Goal: Task Accomplishment & Management: Manage account settings

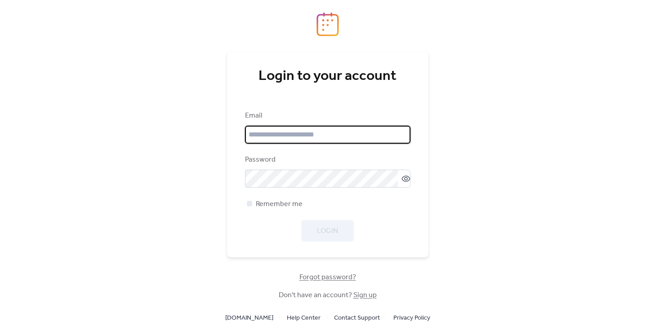
type input "**********"
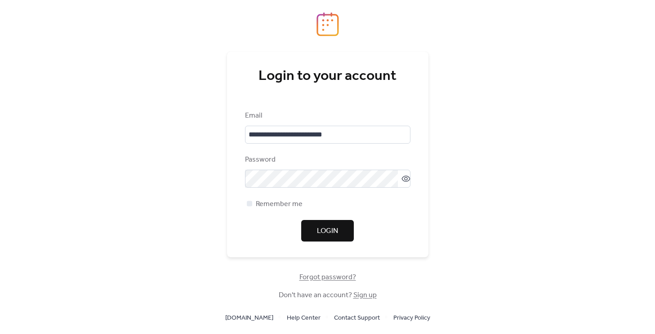
drag, startPoint x: 169, startPoint y: 172, endPoint x: 198, endPoint y: 178, distance: 29.9
click at [170, 173] on div "**********" at bounding box center [327, 167] width 655 height 334
click at [325, 227] on span "Login" at bounding box center [327, 231] width 21 height 11
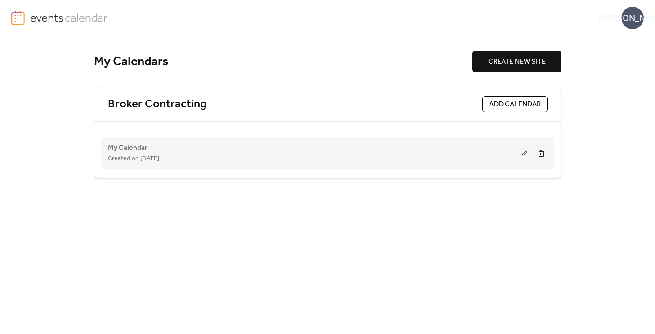
click at [524, 156] on button at bounding box center [525, 153] width 13 height 13
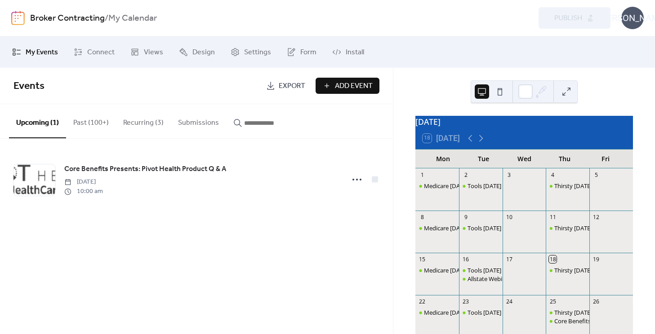
click at [153, 122] on button "Recurring (3)" at bounding box center [143, 120] width 55 height 33
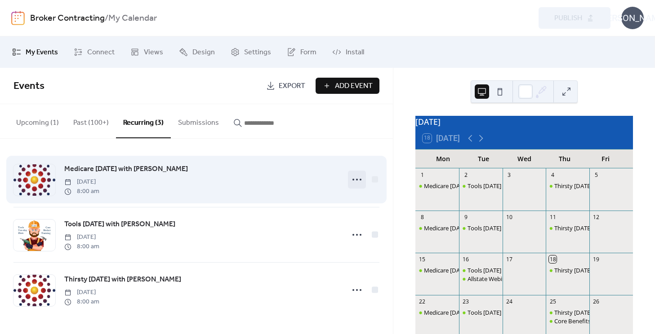
click at [358, 179] on icon at bounding box center [357, 180] width 14 height 14
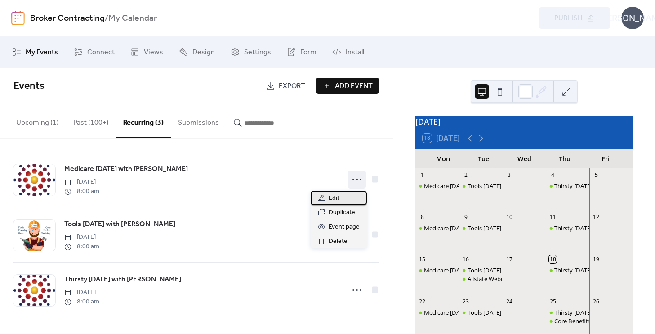
click at [333, 199] on span "Edit" at bounding box center [334, 198] width 11 height 11
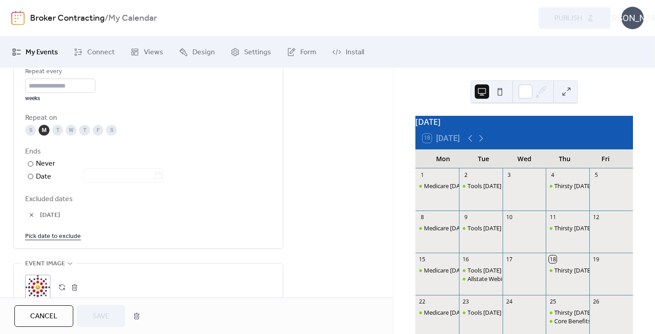
scroll to position [497, 0]
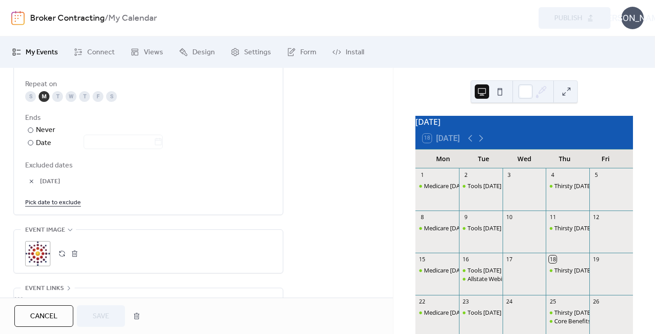
click at [51, 168] on span "Excluded dates" at bounding box center [148, 165] width 246 height 11
click at [62, 201] on link "Pick date to exclude" at bounding box center [53, 202] width 56 height 11
click at [175, 224] on div "**********" at bounding box center [148, 0] width 270 height 759
click at [42, 142] on div "Date" at bounding box center [99, 144] width 127 height 12
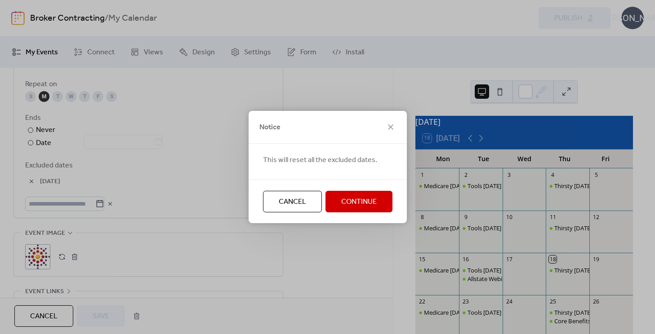
click at [364, 199] on span "Continue" at bounding box center [359, 202] width 36 height 11
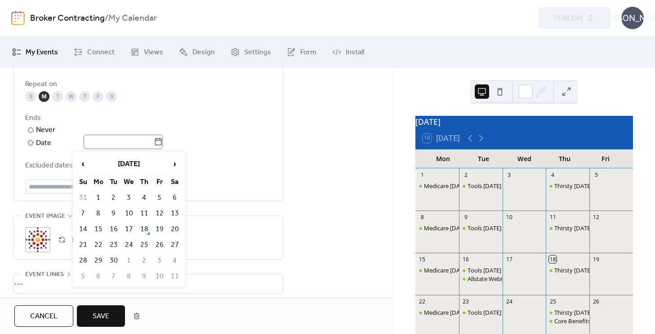
click at [163, 143] on icon at bounding box center [158, 142] width 9 height 9
click at [154, 143] on input "text" at bounding box center [119, 142] width 70 height 14
click at [102, 259] on td "29" at bounding box center [98, 261] width 14 height 15
type input "**********"
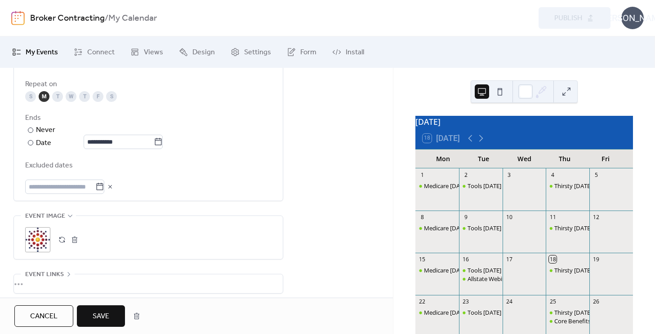
click at [102, 314] on span "Save" at bounding box center [101, 316] width 17 height 11
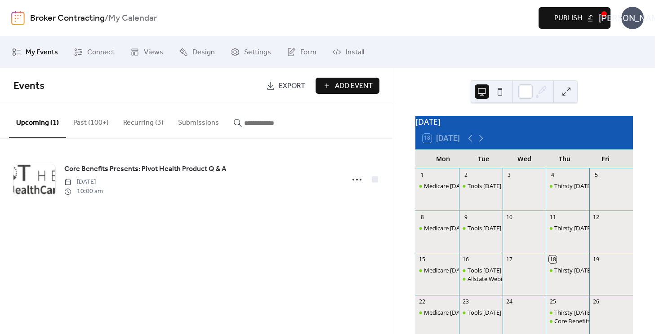
click at [568, 22] on span "Publish" at bounding box center [568, 18] width 28 height 11
click at [133, 123] on button "Recurring (3)" at bounding box center [143, 120] width 55 height 33
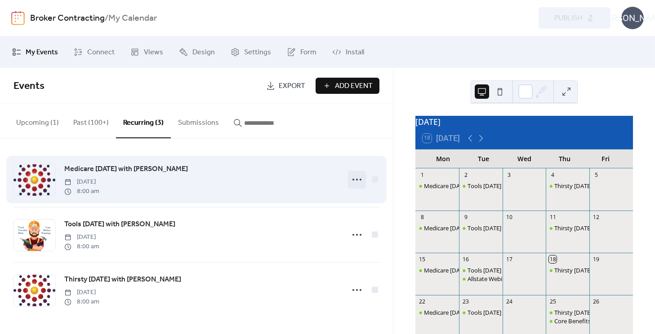
click at [358, 178] on icon at bounding box center [357, 180] width 14 height 14
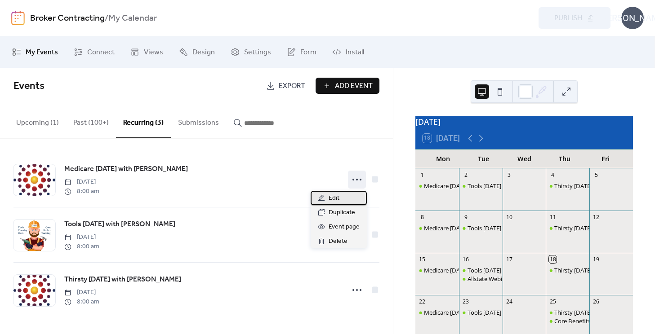
click at [345, 198] on div "Edit" at bounding box center [339, 198] width 56 height 14
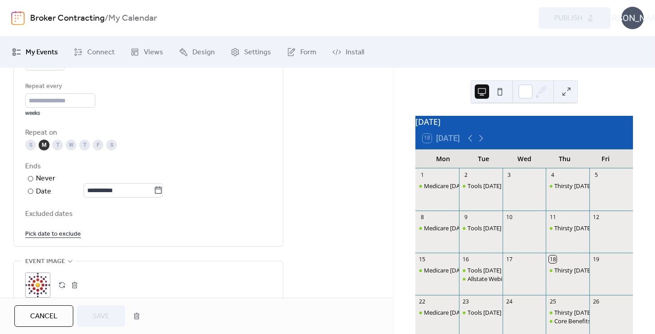
scroll to position [449, 0]
click at [163, 189] on icon at bounding box center [158, 189] width 9 height 9
click at [154, 189] on input "**********" at bounding box center [119, 189] width 70 height 14
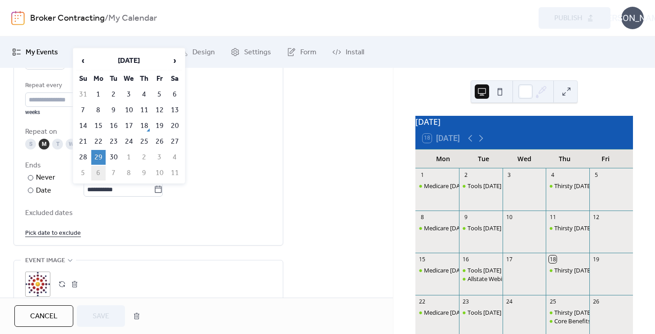
click at [98, 171] on td "6" at bounding box center [98, 173] width 14 height 15
type input "**********"
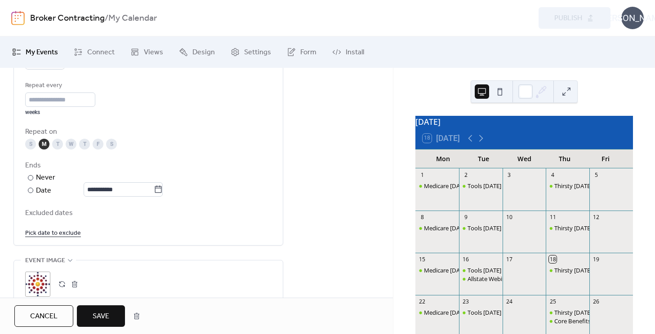
click at [102, 315] on span "Save" at bounding box center [101, 316] width 17 height 11
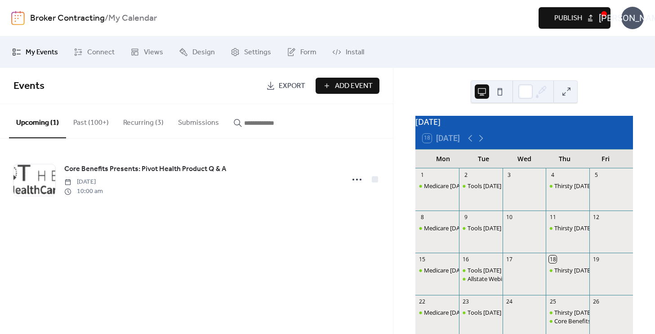
click at [566, 22] on span "Publish" at bounding box center [568, 18] width 28 height 11
click at [144, 124] on button "Recurring (3)" at bounding box center [143, 120] width 55 height 33
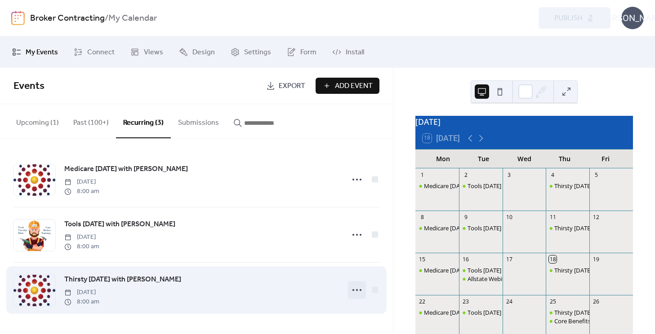
click at [355, 290] on icon at bounding box center [357, 290] width 14 height 14
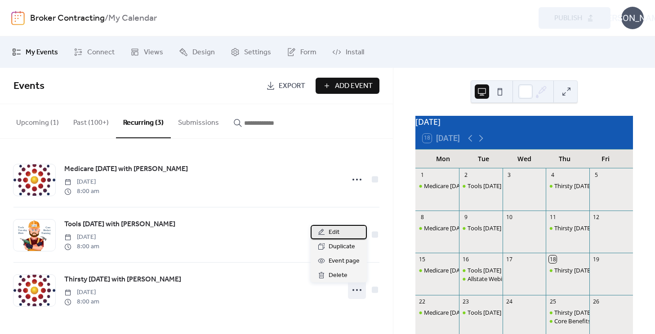
click at [334, 232] on span "Edit" at bounding box center [334, 232] width 11 height 11
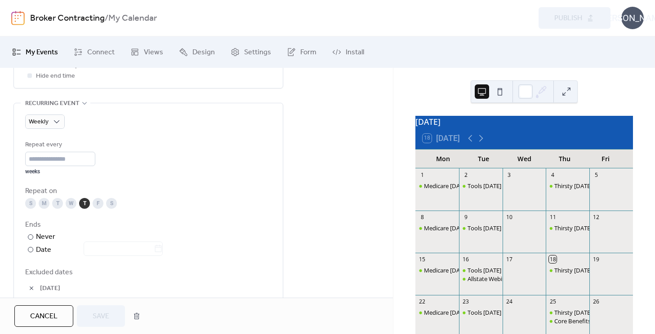
scroll to position [405, 0]
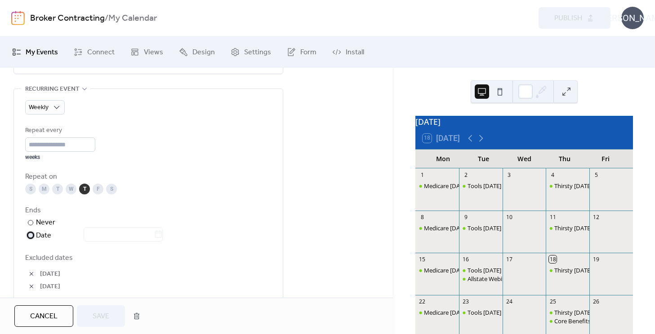
click at [41, 234] on div "Date" at bounding box center [99, 236] width 127 height 12
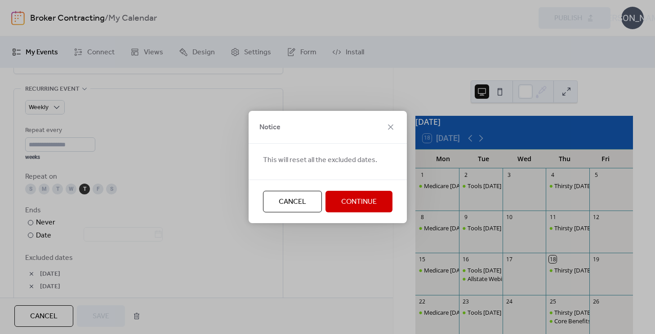
click at [360, 201] on span "Continue" at bounding box center [359, 202] width 36 height 11
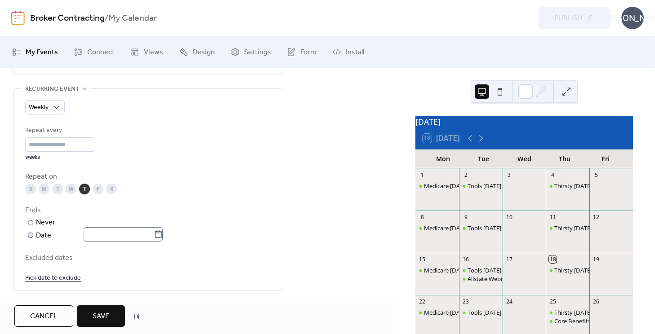
click at [163, 235] on icon at bounding box center [158, 234] width 9 height 9
click at [154, 235] on input "text" at bounding box center [119, 234] width 70 height 14
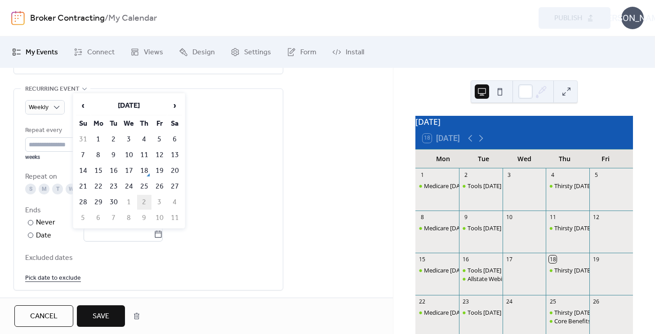
click at [145, 199] on td "2" at bounding box center [144, 202] width 14 height 15
type input "**********"
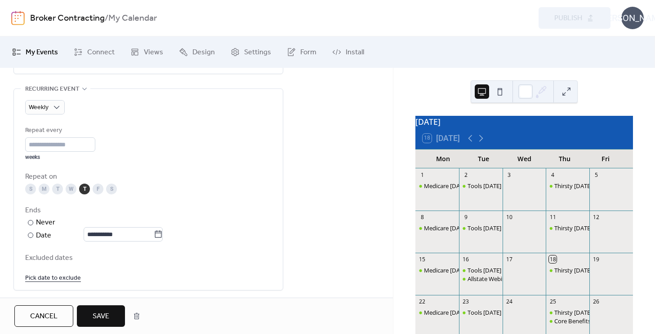
click at [108, 316] on span "Save" at bounding box center [101, 316] width 17 height 11
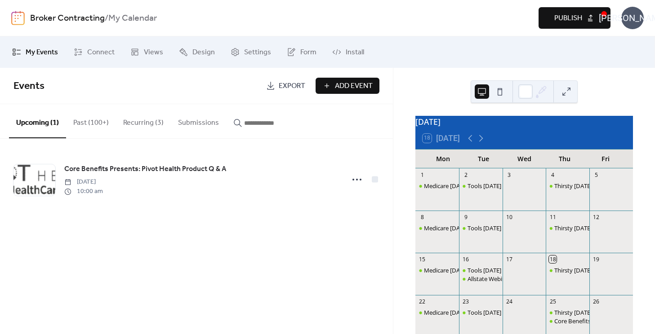
click at [575, 13] on span "Publish" at bounding box center [568, 18] width 28 height 11
click at [142, 122] on button "Recurring (3)" at bounding box center [143, 120] width 55 height 33
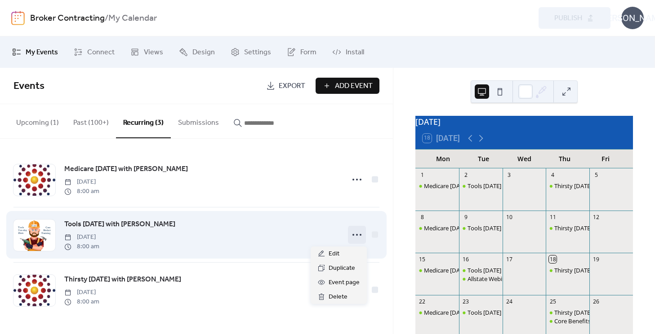
click at [360, 236] on circle at bounding box center [361, 235] width 2 height 2
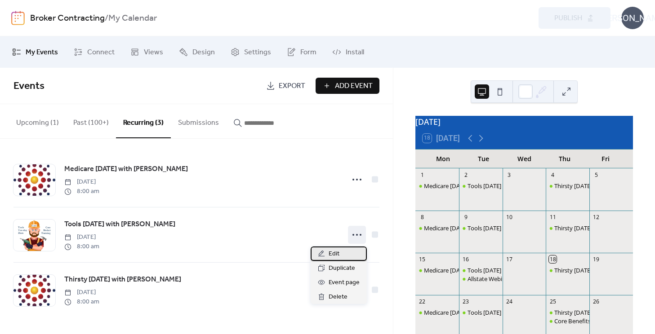
click at [336, 253] on span "Edit" at bounding box center [334, 254] width 11 height 11
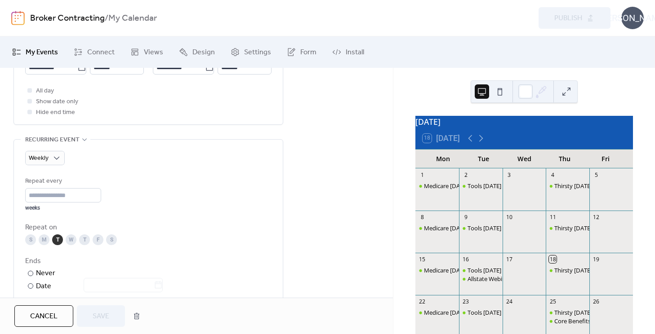
scroll to position [405, 0]
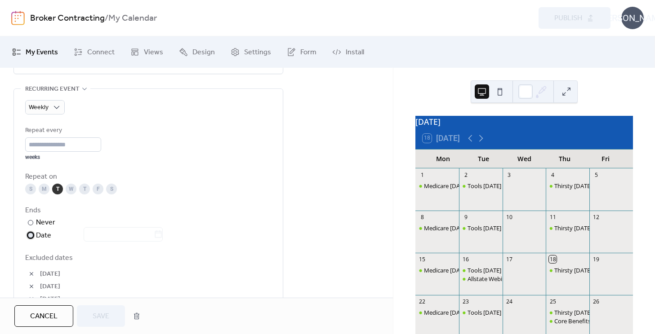
click at [43, 236] on div "Date" at bounding box center [99, 236] width 127 height 12
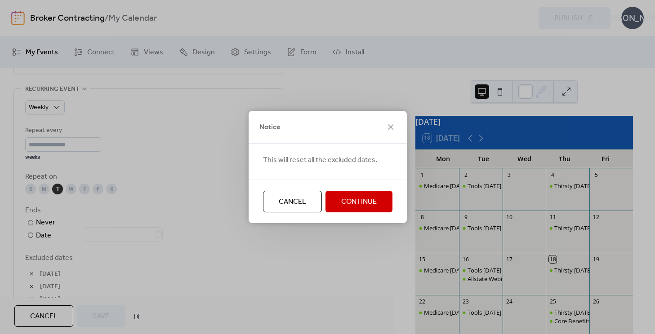
click at [360, 200] on span "Continue" at bounding box center [359, 202] width 36 height 11
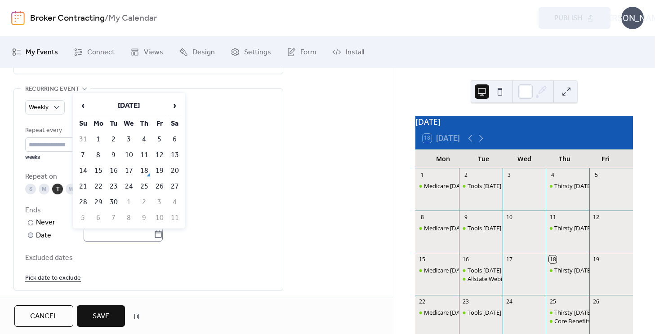
click at [163, 237] on icon at bounding box center [158, 234] width 9 height 9
click at [154, 237] on input "text" at bounding box center [119, 234] width 70 height 14
click at [114, 216] on td "7" at bounding box center [114, 218] width 14 height 15
type input "**********"
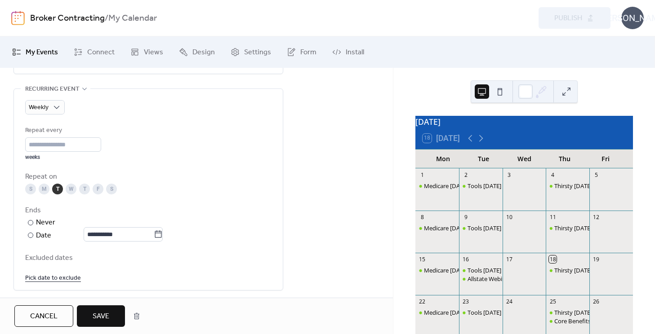
click at [107, 314] on span "Save" at bounding box center [101, 316] width 17 height 11
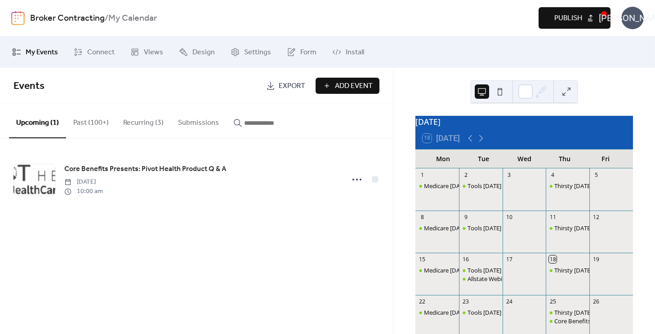
click at [574, 19] on span "Publish" at bounding box center [568, 18] width 28 height 11
click at [41, 123] on button "Upcoming (1)" at bounding box center [37, 121] width 57 height 34
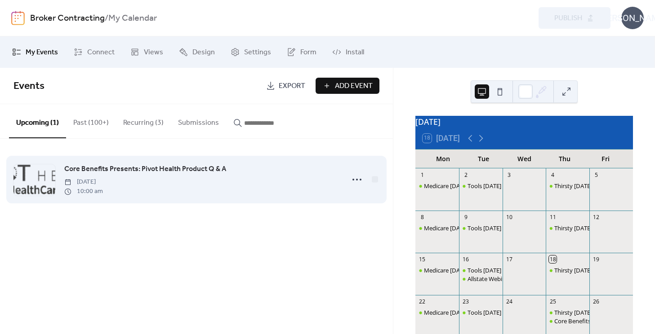
click at [144, 167] on span "Core Benefits Presents: Pivot Health Product Q & A" at bounding box center [145, 169] width 162 height 11
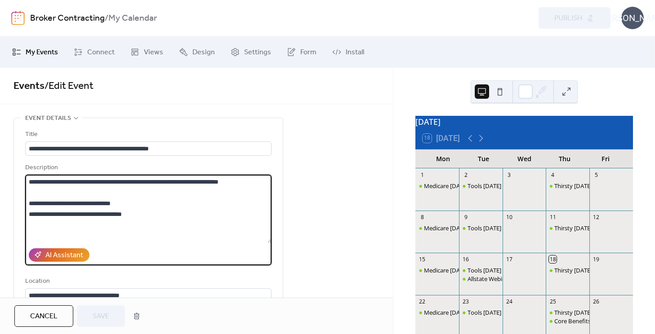
drag, startPoint x: 154, startPoint y: 213, endPoint x: 27, endPoint y: 214, distance: 126.8
click at [27, 214] on textarea "**********" at bounding box center [148, 209] width 246 height 68
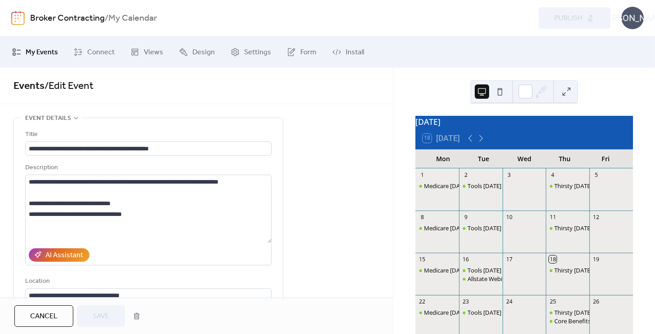
drag, startPoint x: 29, startPoint y: 51, endPoint x: 58, endPoint y: 54, distance: 29.0
click at [29, 51] on span "My Events" at bounding box center [42, 52] width 32 height 11
